Goal: Information Seeking & Learning: Learn about a topic

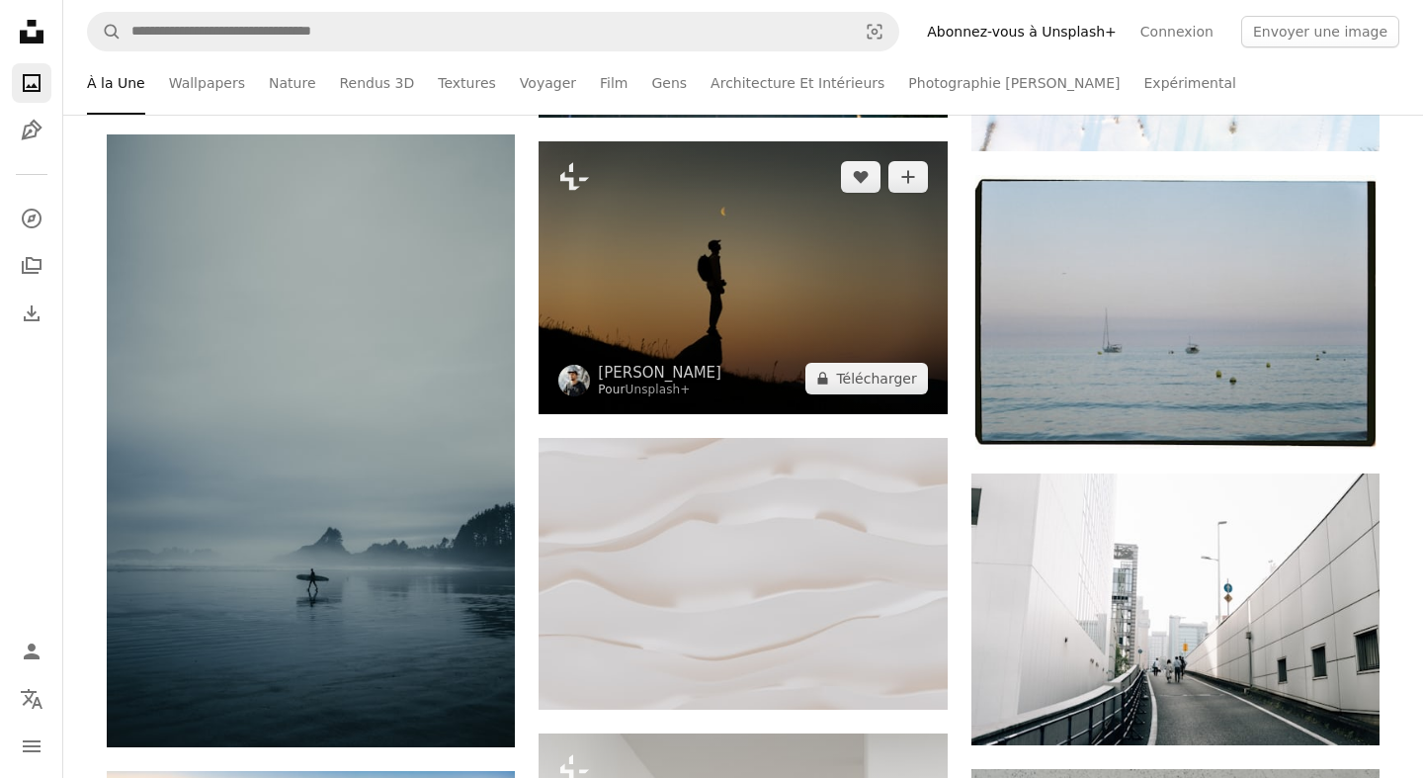
scroll to position [646, 0]
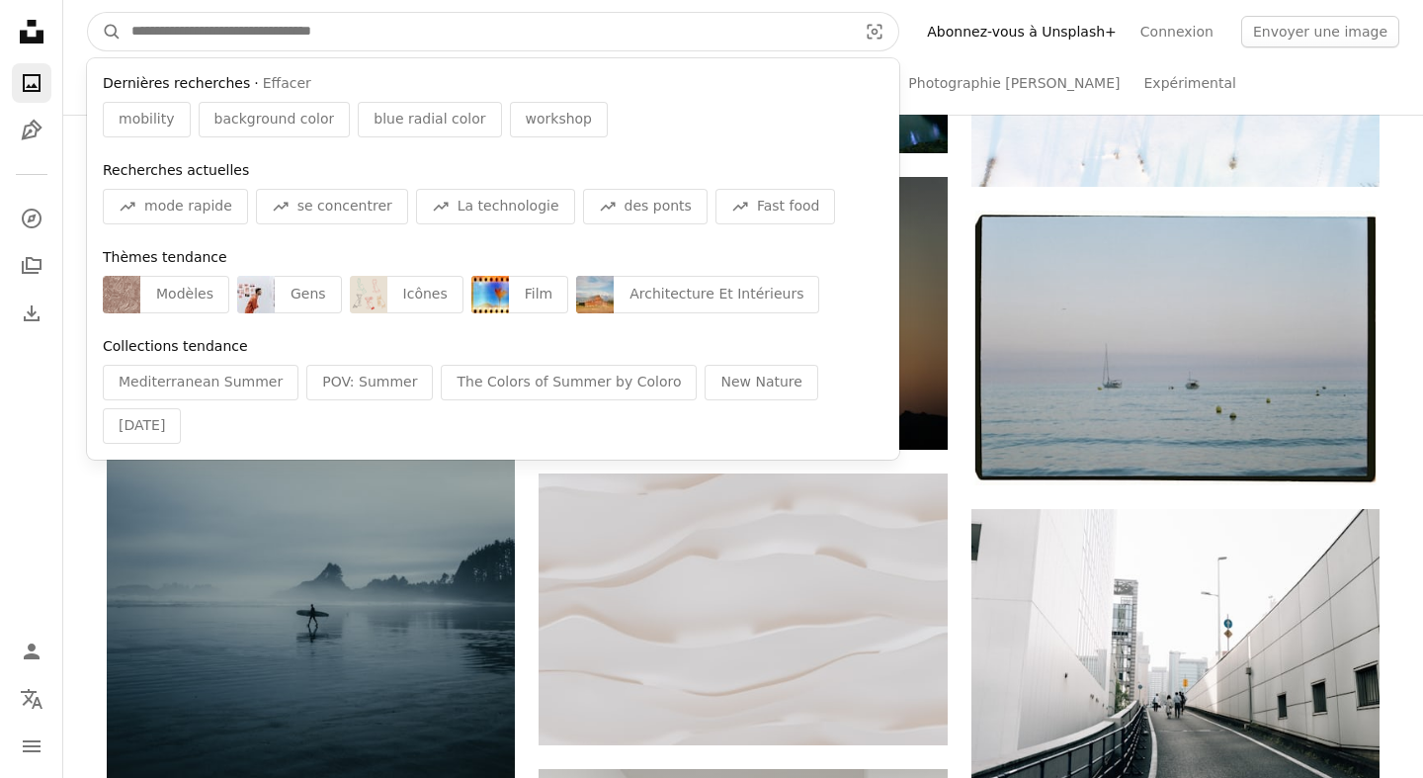
click at [589, 34] on input "Rechercher des visuels sur tout le site" at bounding box center [486, 32] width 729 height 38
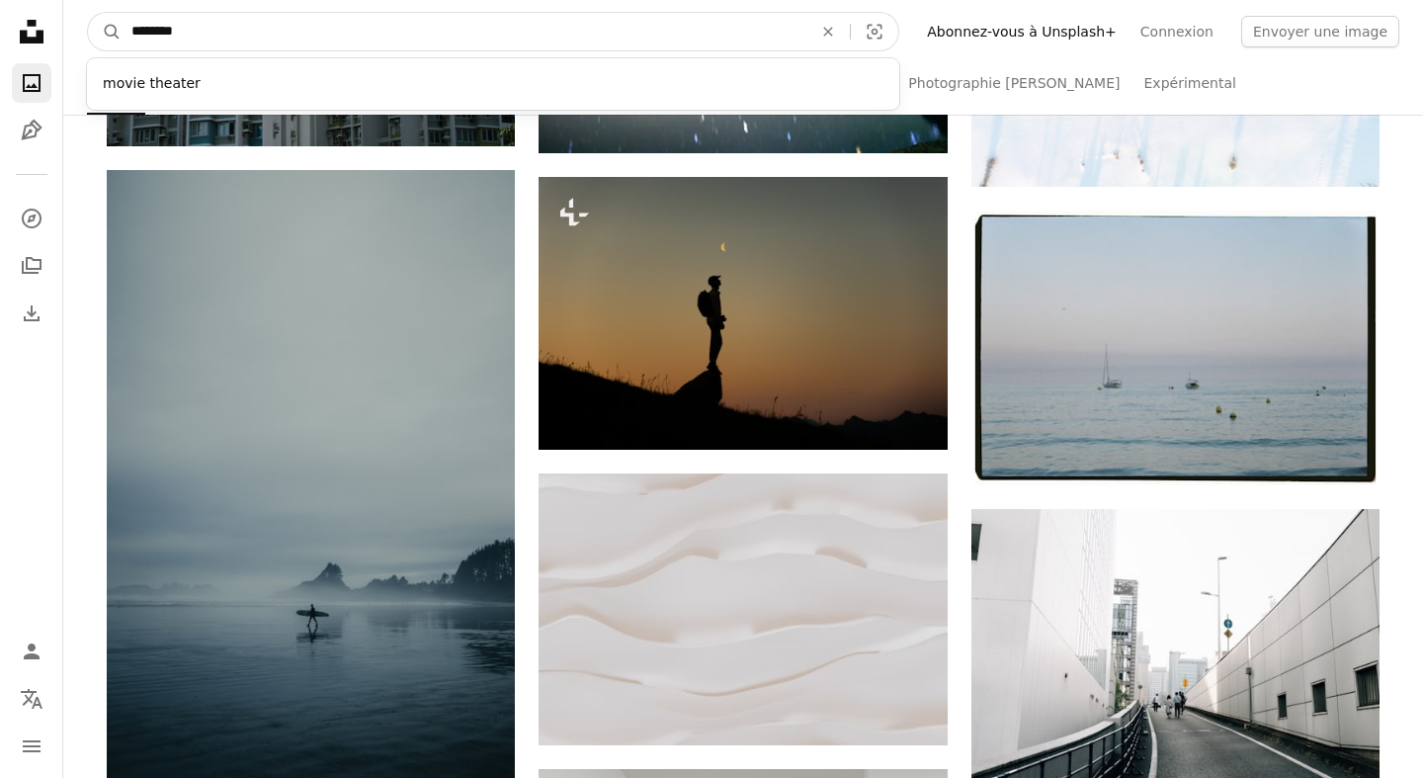
type input "********"
click at [88, 13] on button "A magnifying glass" at bounding box center [105, 32] width 34 height 38
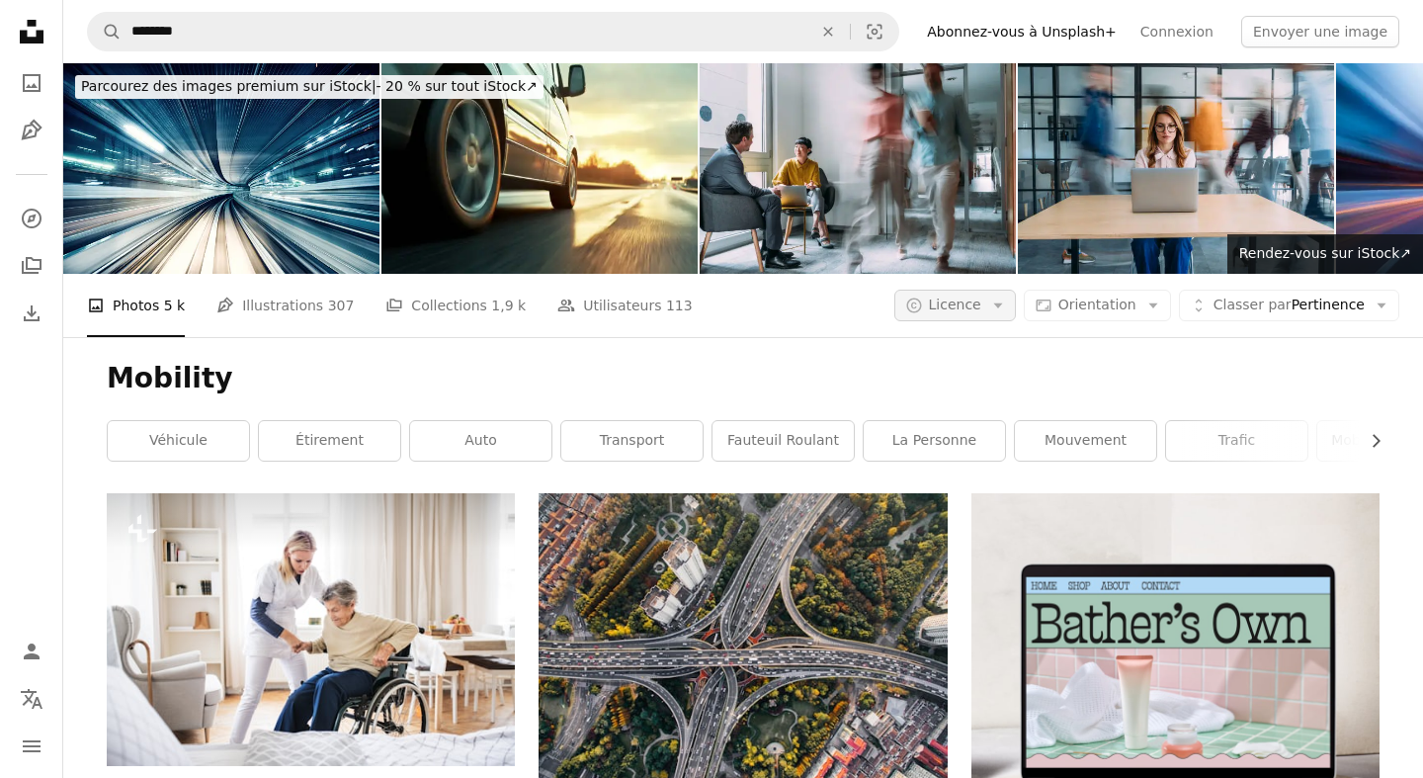
click at [976, 297] on span "Licence" at bounding box center [955, 305] width 52 height 16
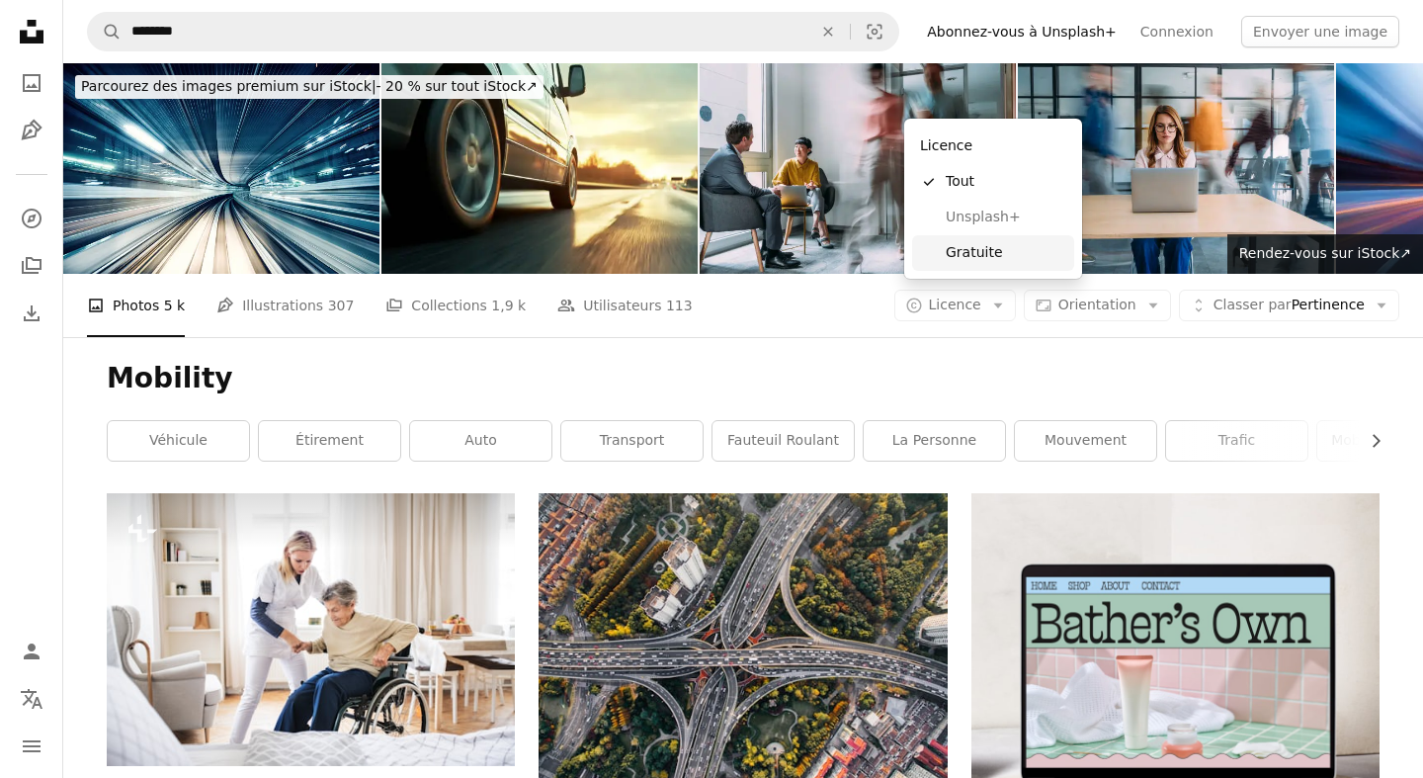
click at [971, 259] on span "Gratuite" at bounding box center [1006, 253] width 121 height 20
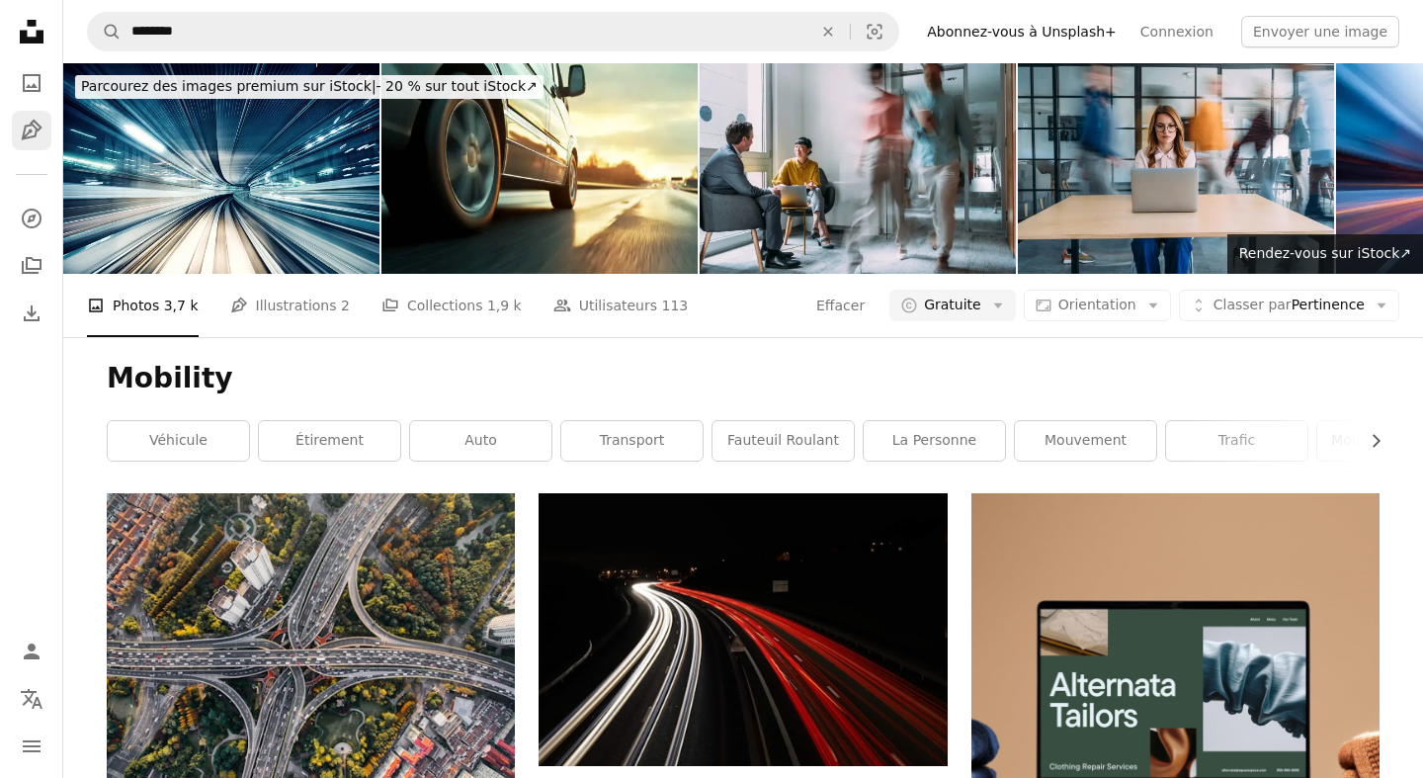
click at [24, 125] on icon "Pen Tool" at bounding box center [32, 131] width 24 height 24
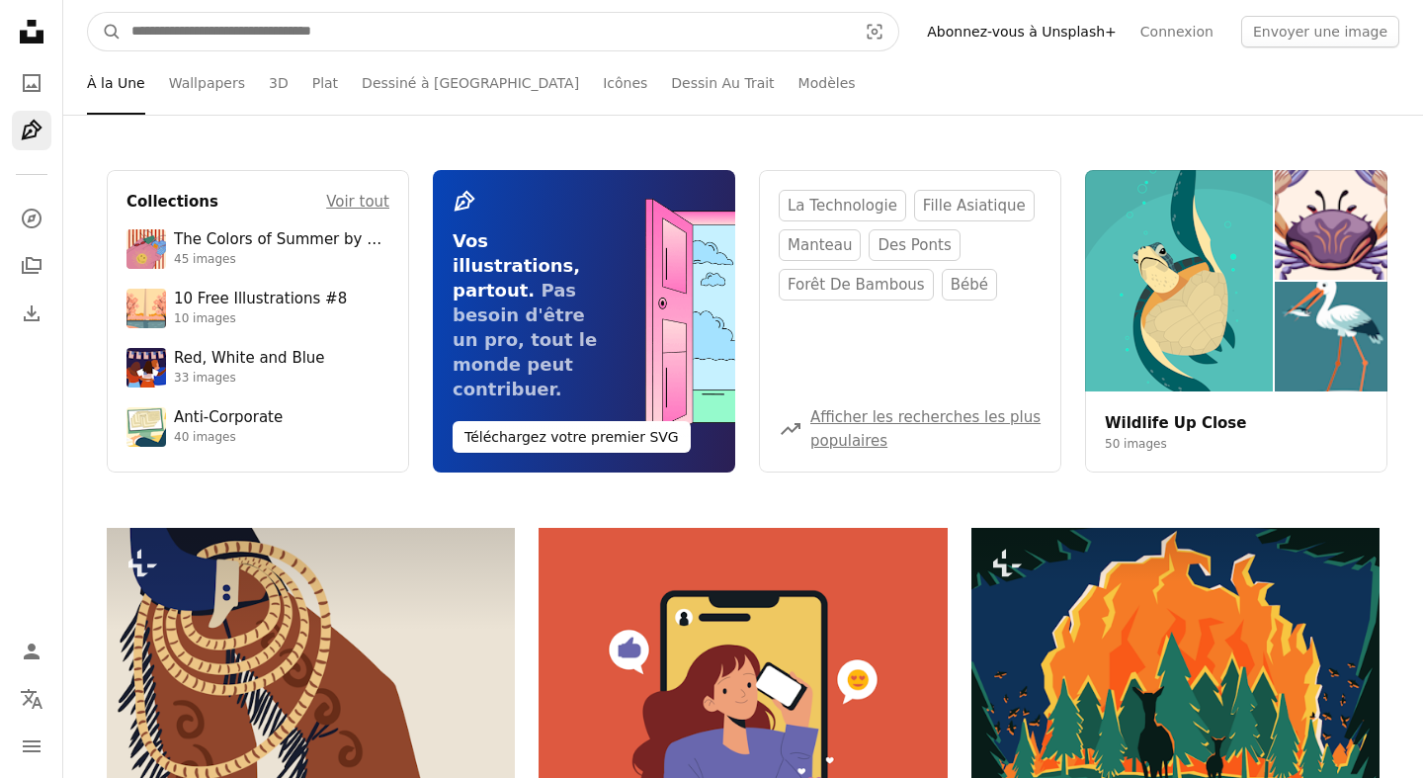
click at [570, 30] on input "Rechercher des visuels sur tout le site" at bounding box center [486, 32] width 729 height 38
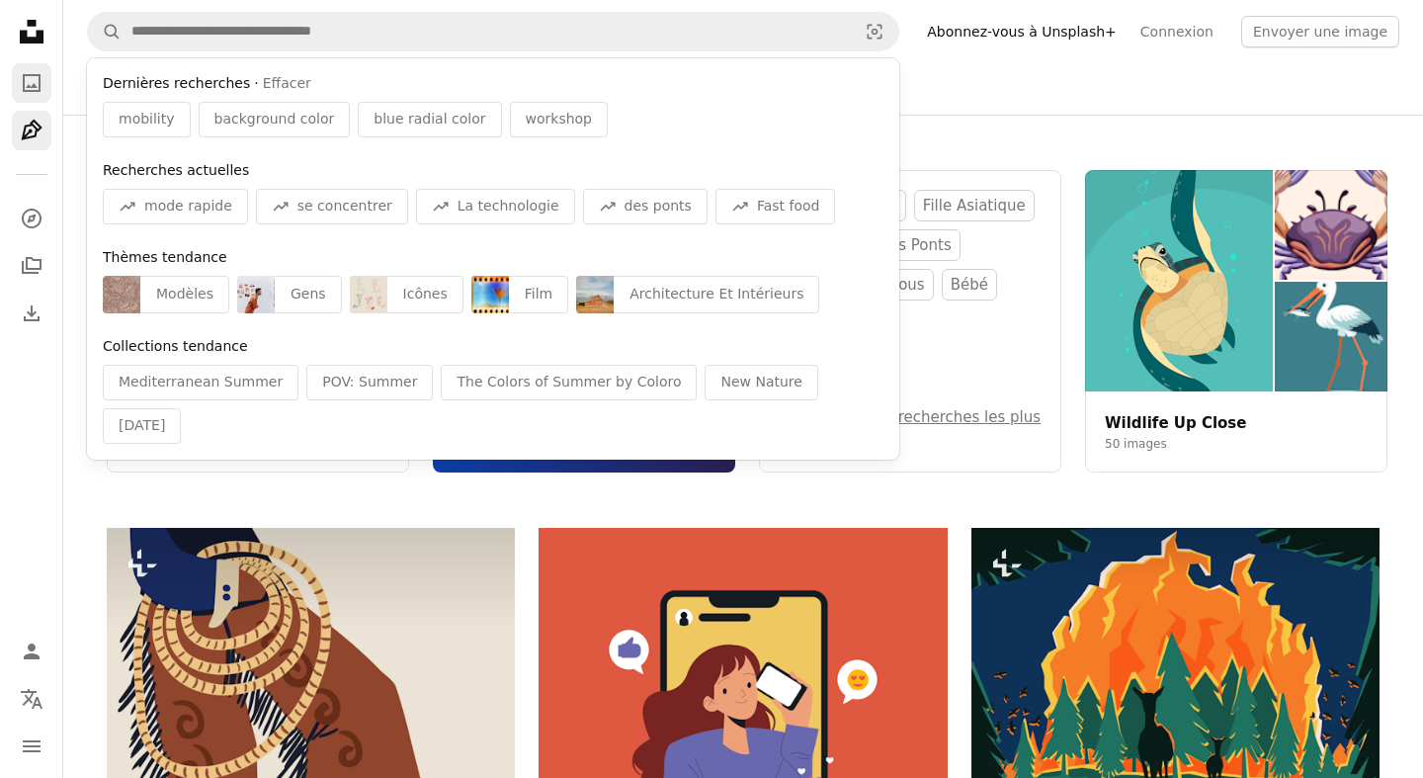
click at [17, 86] on link "A photo" at bounding box center [32, 83] width 40 height 40
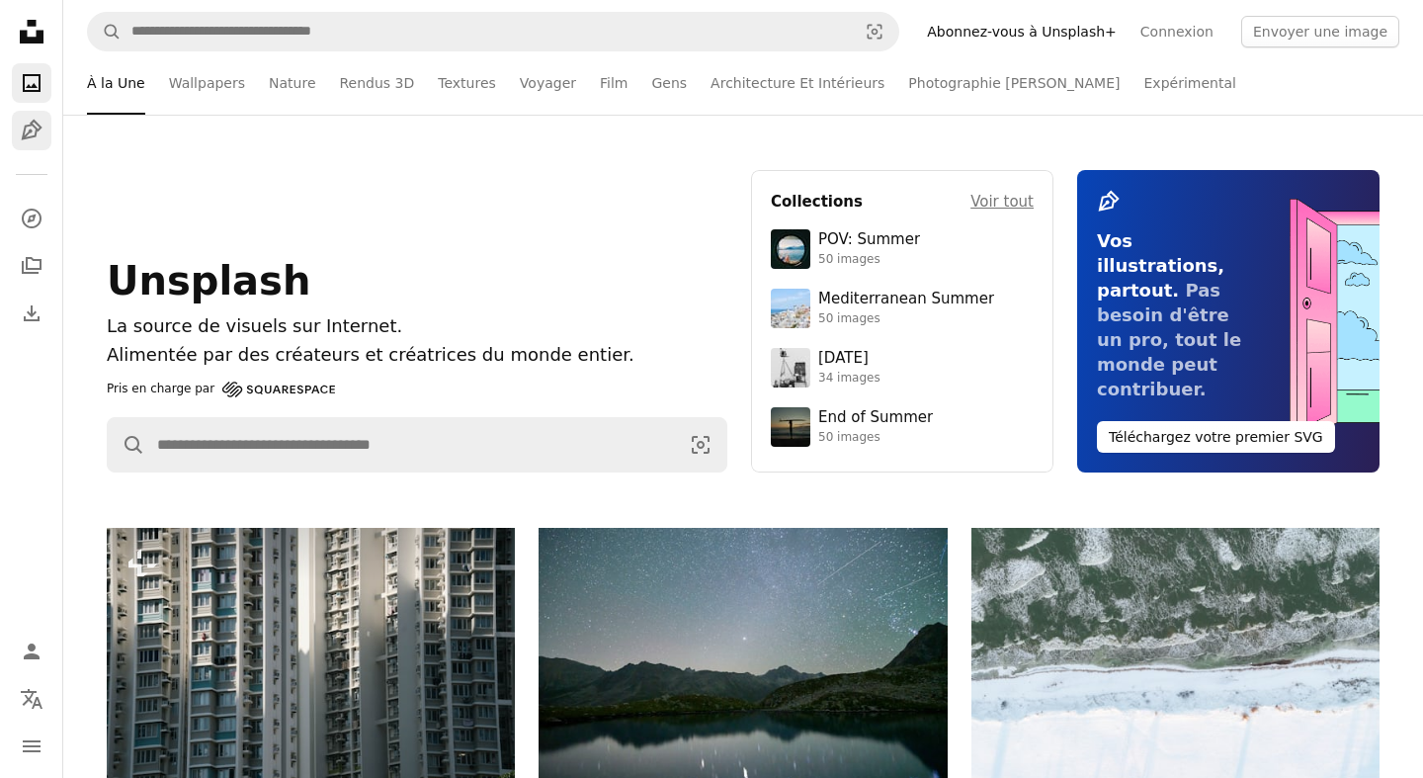
click at [20, 126] on icon "Pen Tool" at bounding box center [32, 131] width 24 height 24
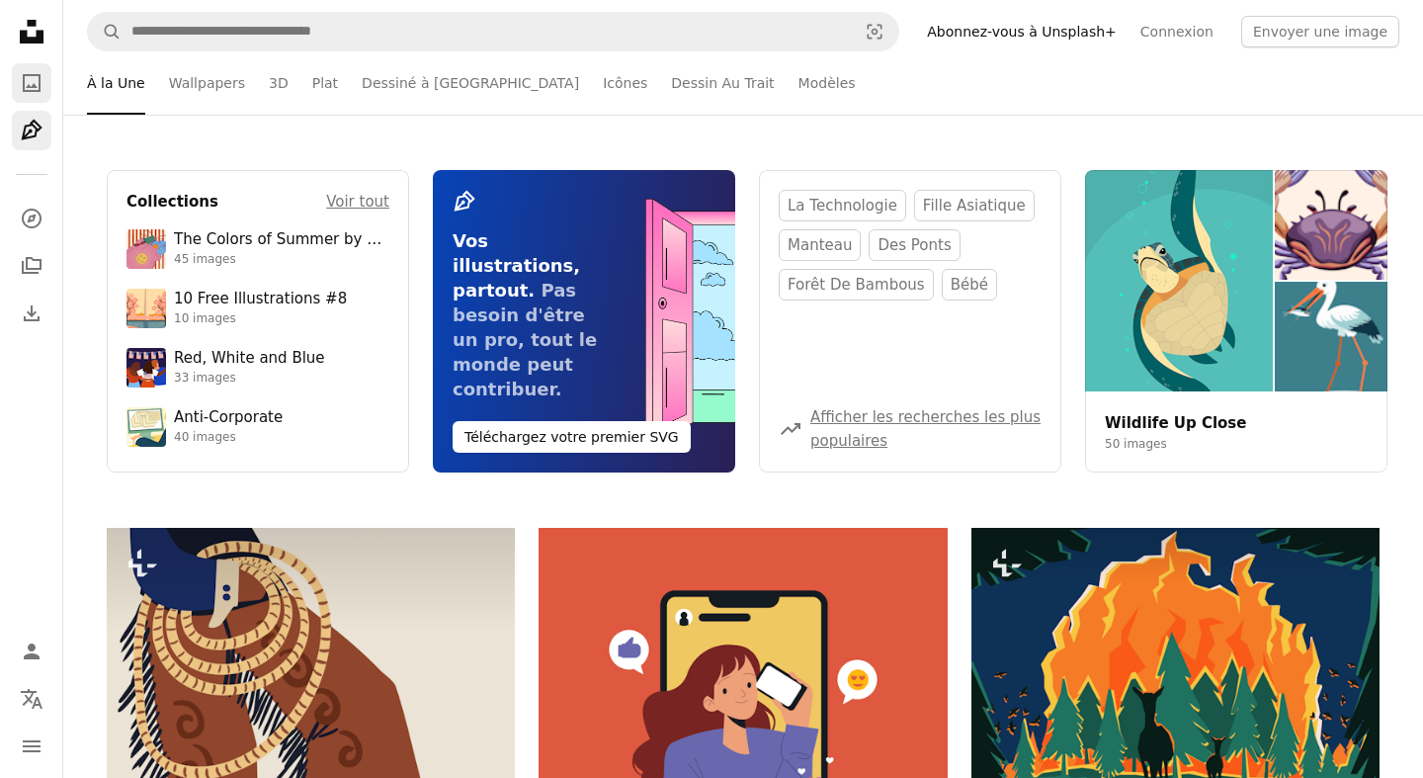
click at [29, 94] on icon "A photo" at bounding box center [32, 83] width 24 height 24
